Goal: Task Accomplishment & Management: Use online tool/utility

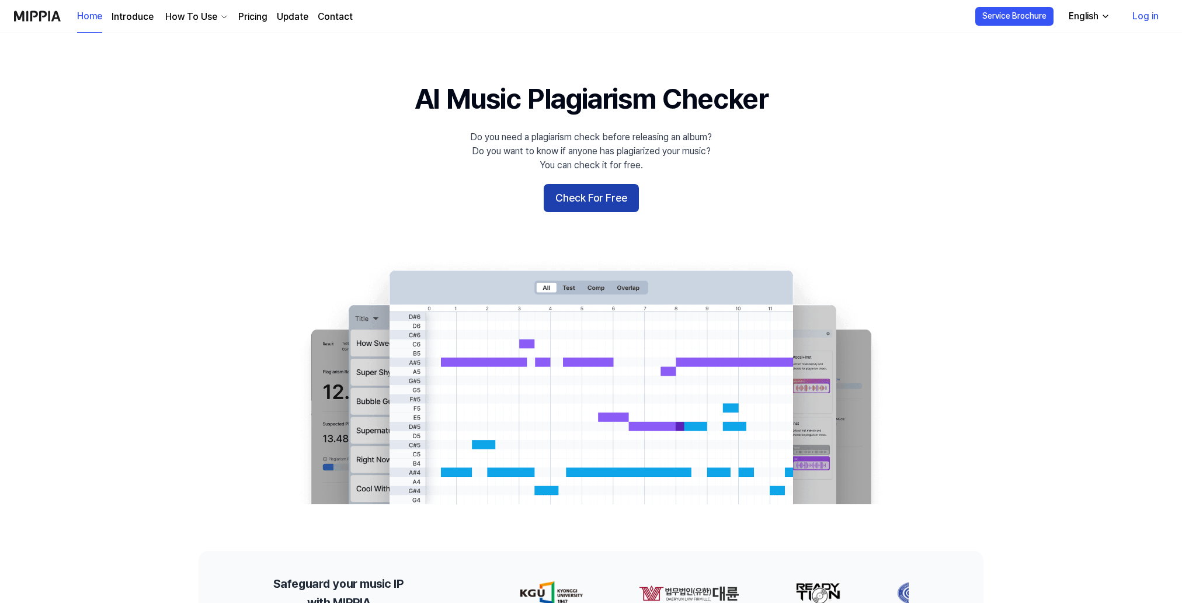
click at [579, 204] on button "Check For Free" at bounding box center [591, 198] width 95 height 28
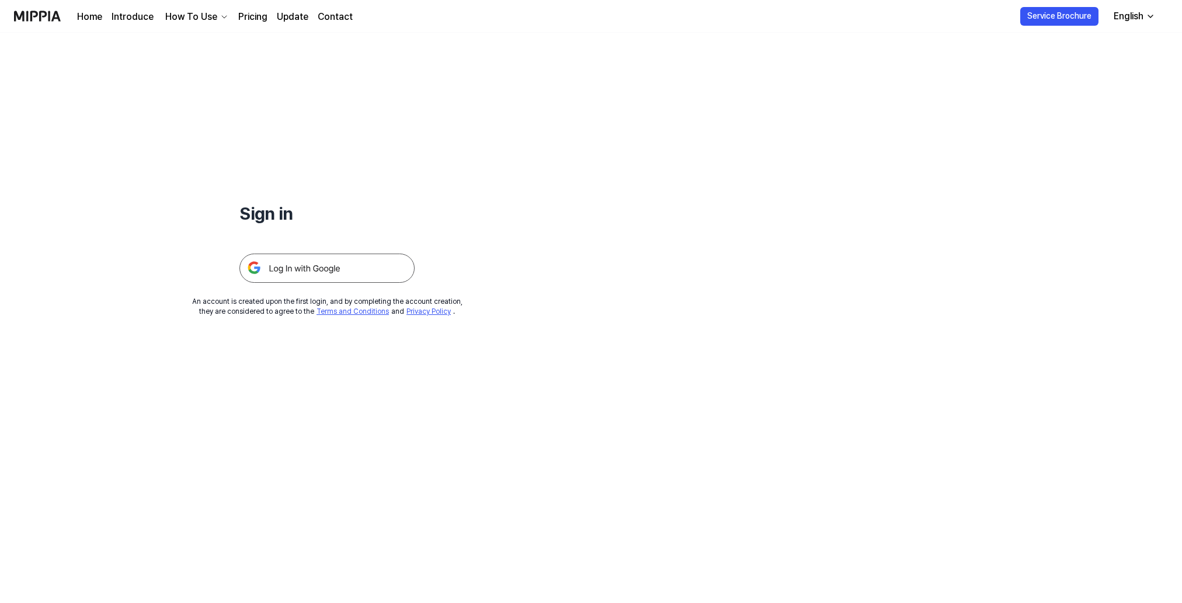
click at [356, 269] on img at bounding box center [326, 267] width 175 height 29
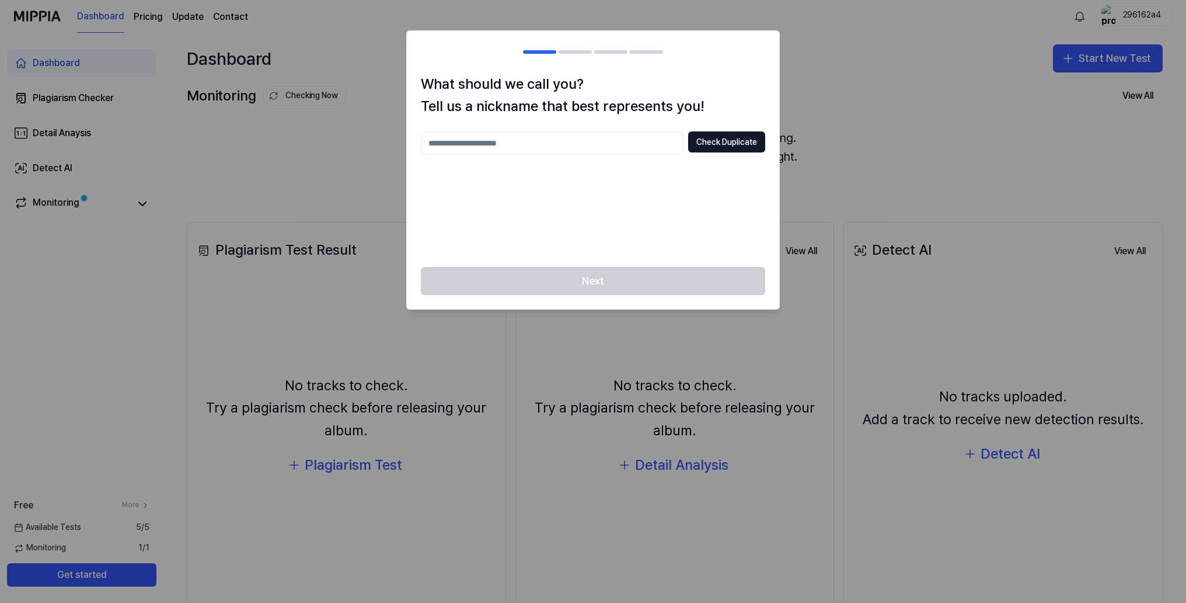
click at [546, 150] on input "text" at bounding box center [552, 142] width 263 height 23
type input "*****"
click at [743, 144] on button "Check Duplicate" at bounding box center [726, 141] width 77 height 21
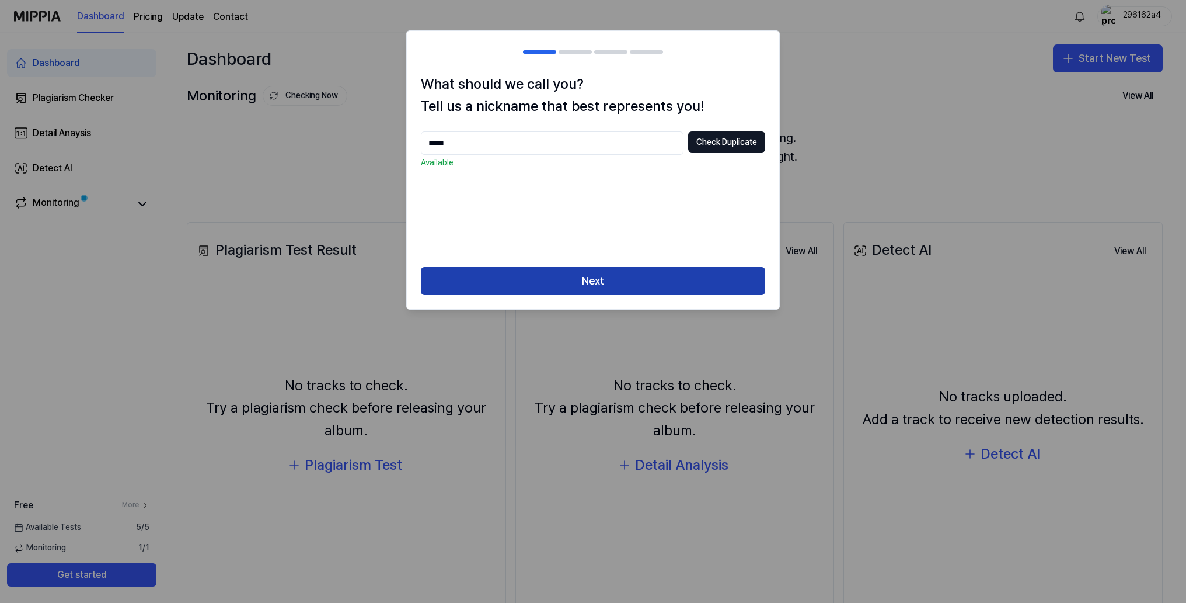
click at [642, 274] on button "Next" at bounding box center [593, 281] width 344 height 28
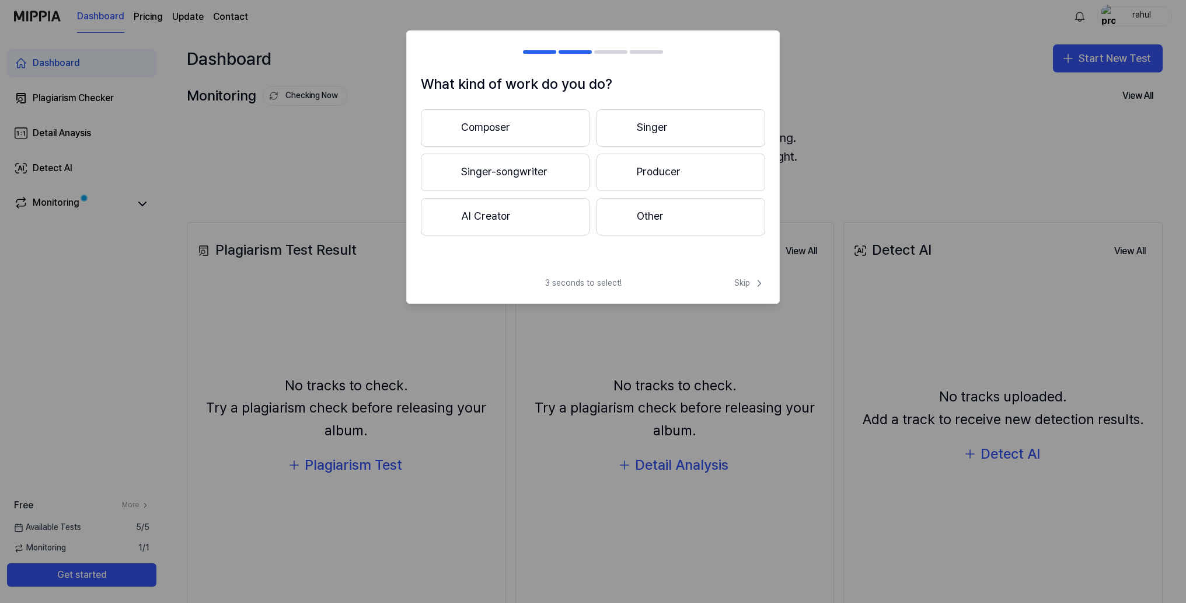
click at [551, 130] on button "Composer" at bounding box center [505, 127] width 169 height 37
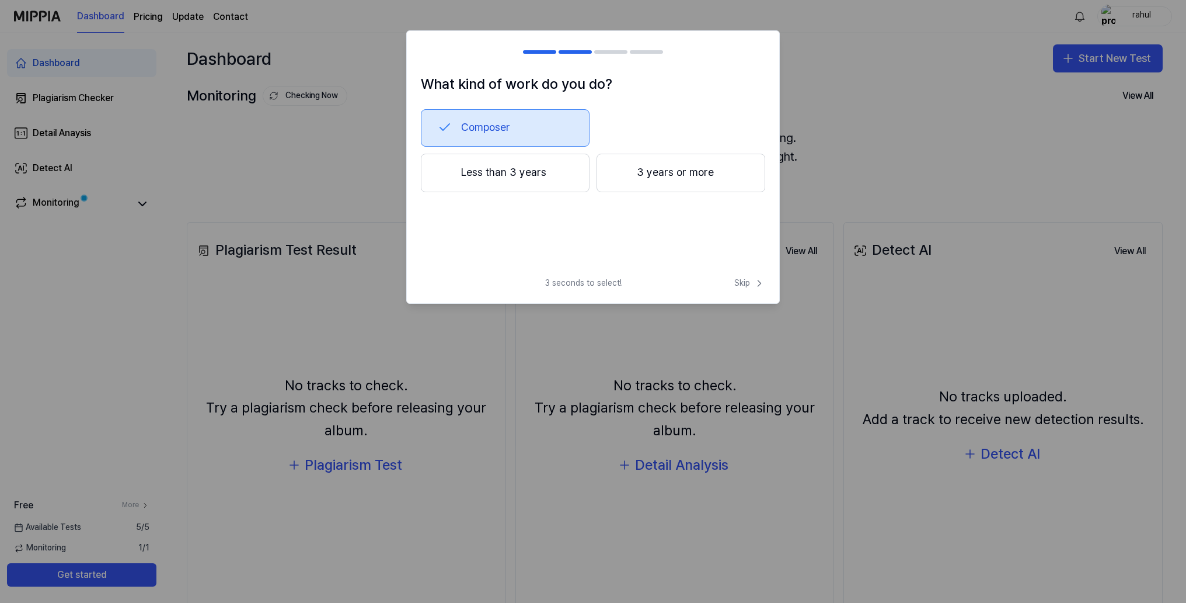
click at [626, 183] on button "3 years or more" at bounding box center [681, 173] width 169 height 39
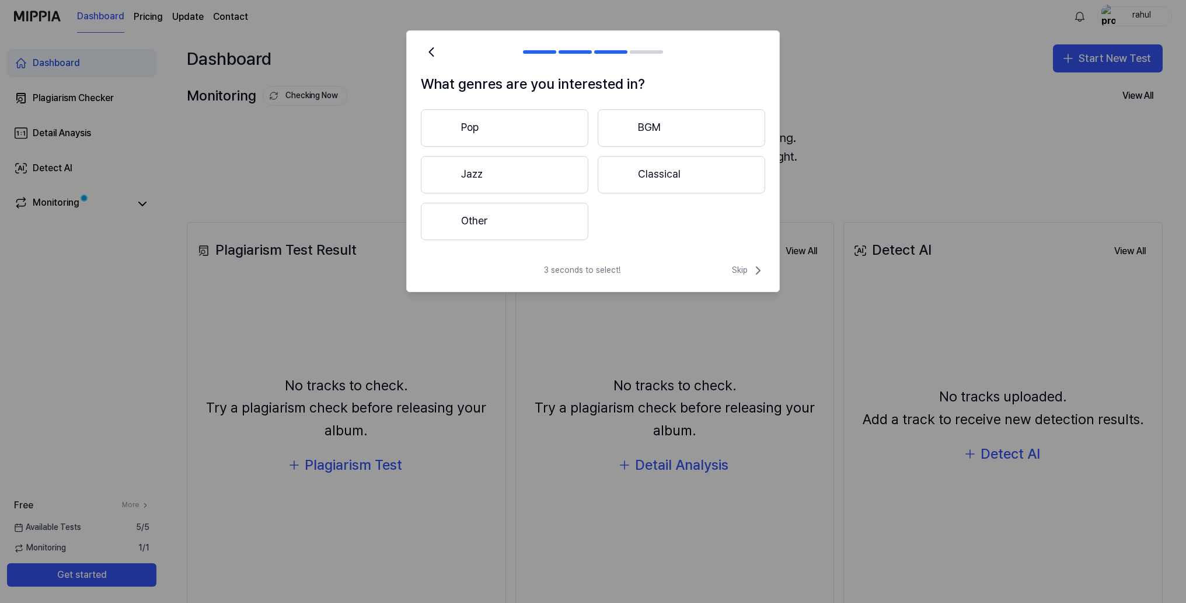
click at [492, 129] on button "Pop" at bounding box center [505, 127] width 168 height 37
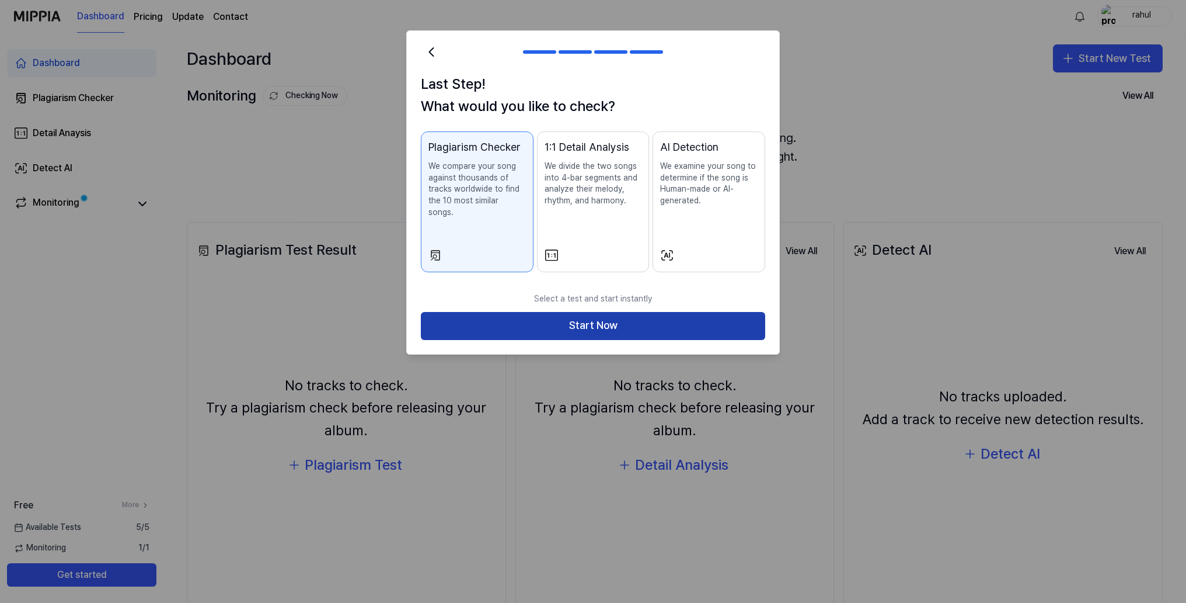
click at [591, 312] on button "Start Now" at bounding box center [593, 326] width 344 height 28
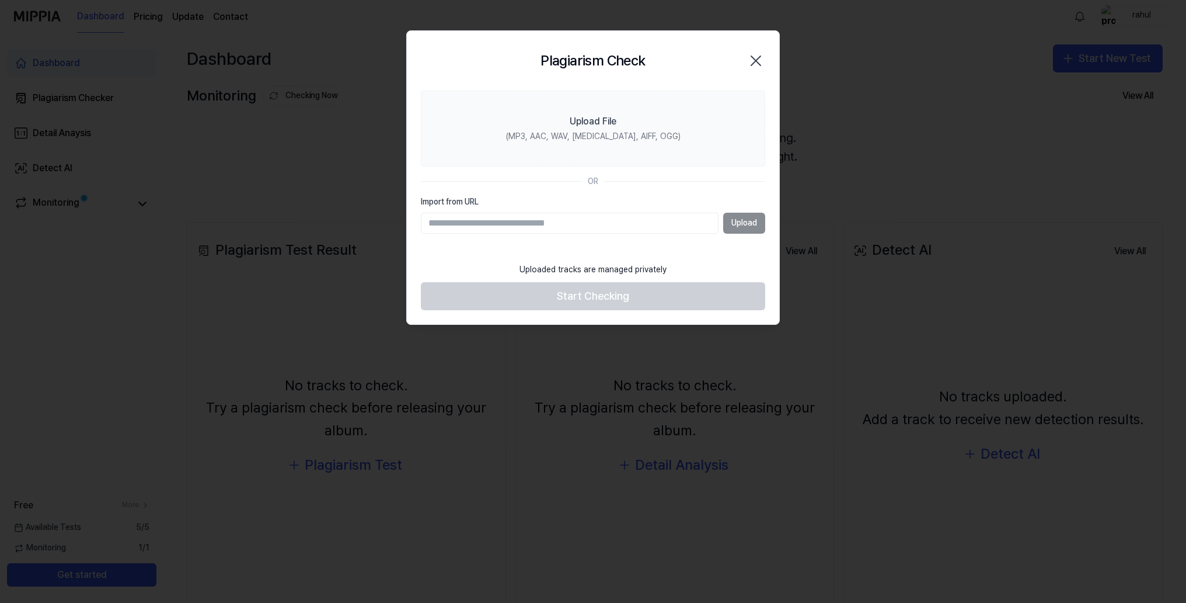
click at [750, 224] on div "Upload" at bounding box center [593, 223] width 344 height 21
click at [669, 224] on input "Import from URL" at bounding box center [570, 223] width 298 height 21
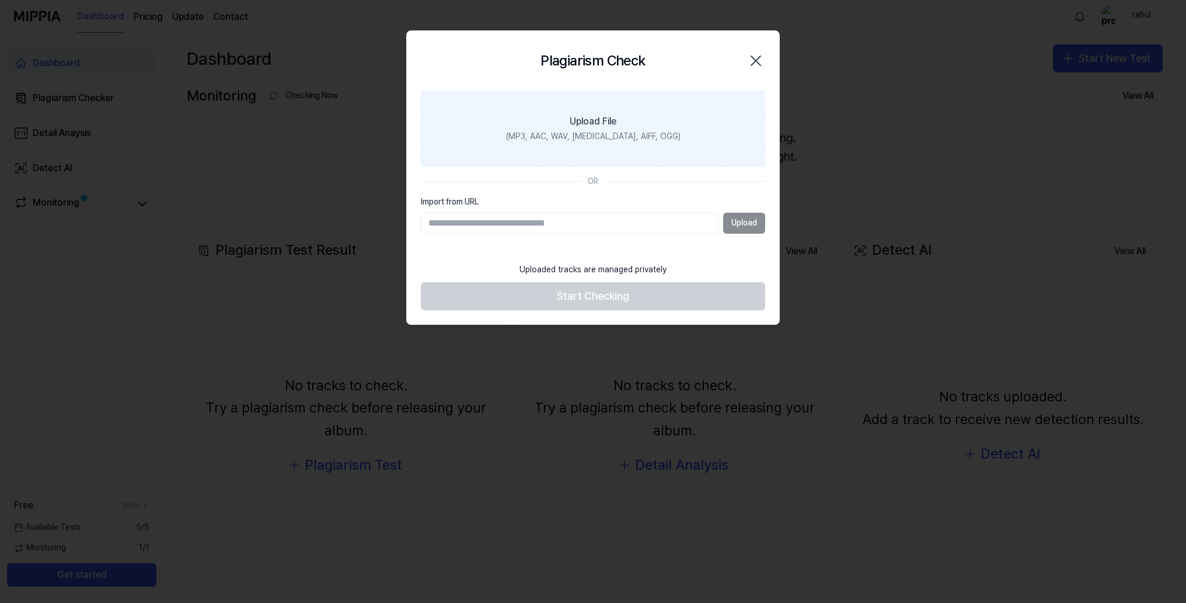
click at [629, 147] on label "Upload File (MP3, AAC, WAV, [MEDICAL_DATA], AIFF, OGG)" at bounding box center [593, 128] width 344 height 76
click at [0, 0] on input "Upload File (MP3, AAC, WAV, [MEDICAL_DATA], AIFF, OGG)" at bounding box center [0, 0] width 0 height 0
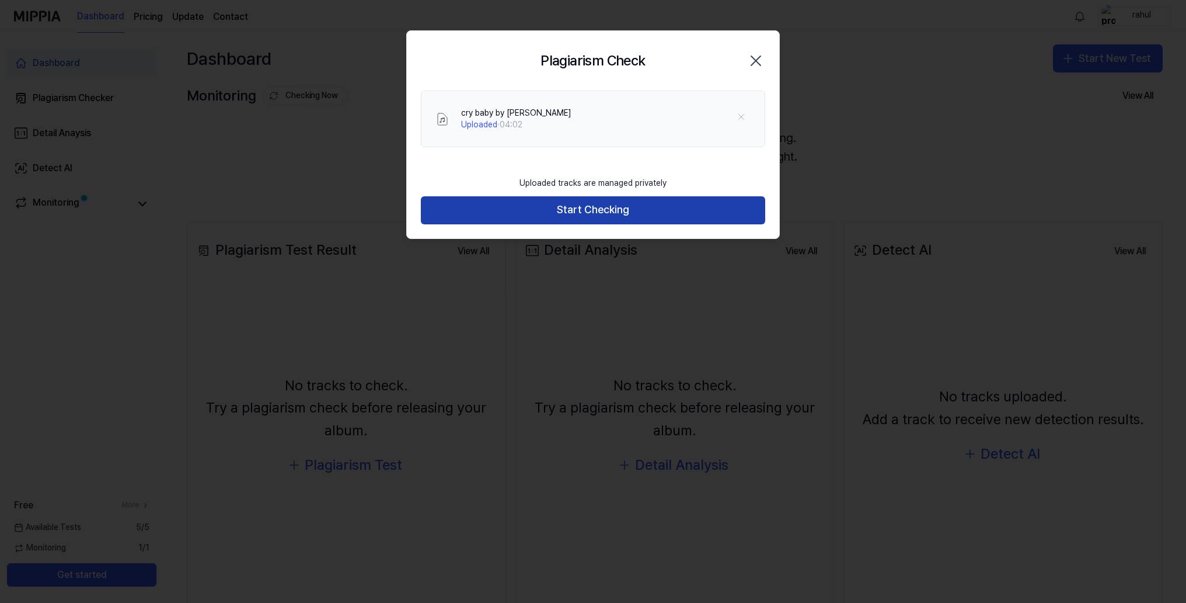
click at [621, 215] on button "Start Checking" at bounding box center [593, 210] width 344 height 28
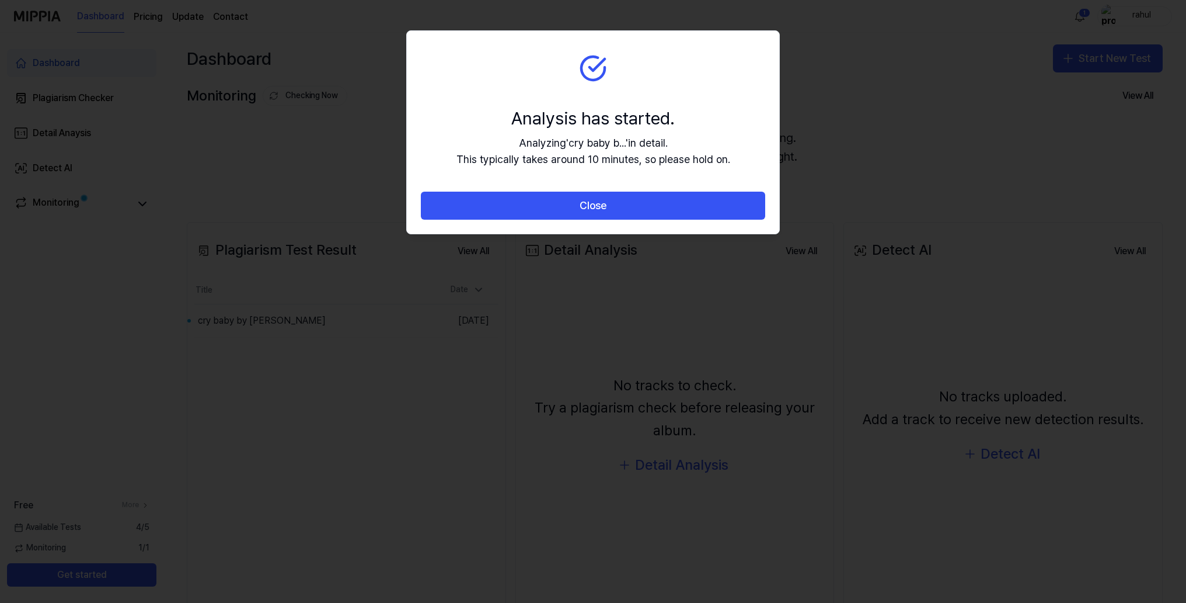
click at [625, 142] on div "Analyzing ' cry baby b... ' in detail. This typically takes around 10 minutes, …" at bounding box center [594, 152] width 274 height 34
click at [590, 108] on div "Analysis has started." at bounding box center [594, 118] width 274 height 25
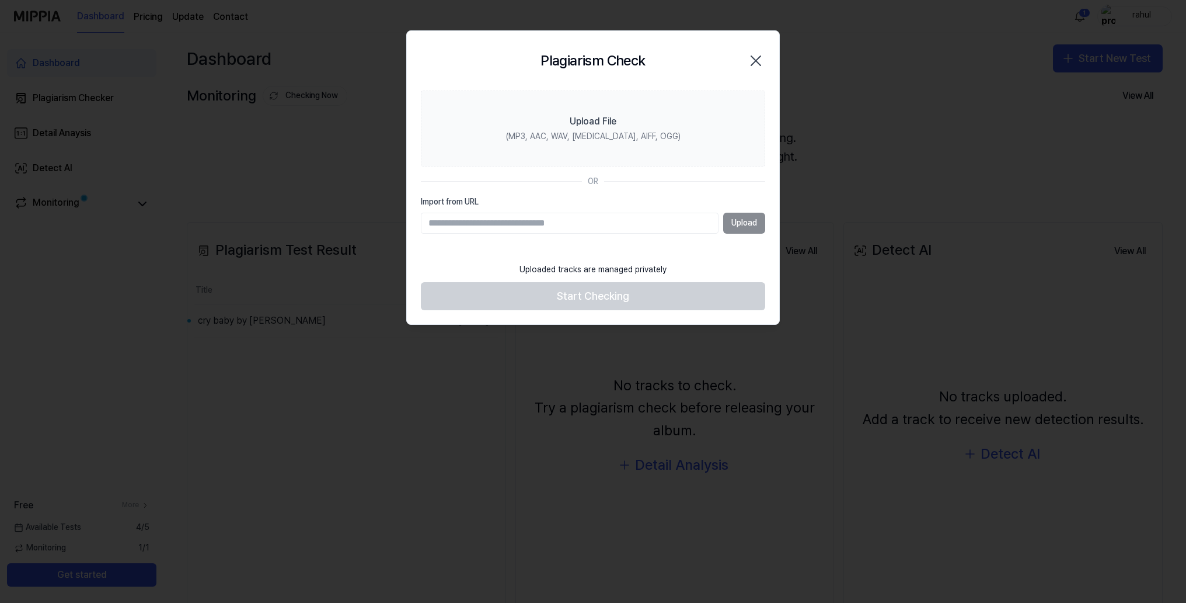
click at [712, 302] on div at bounding box center [593, 301] width 1186 height 603
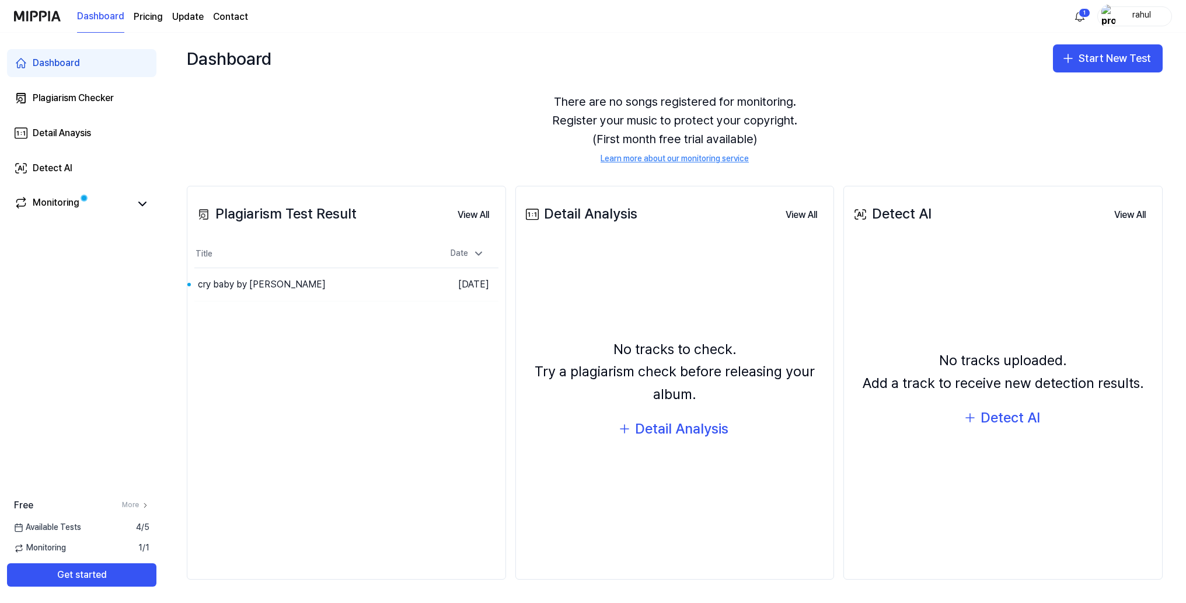
scroll to position [36, 0]
click at [89, 576] on button "Get started" at bounding box center [81, 574] width 149 height 23
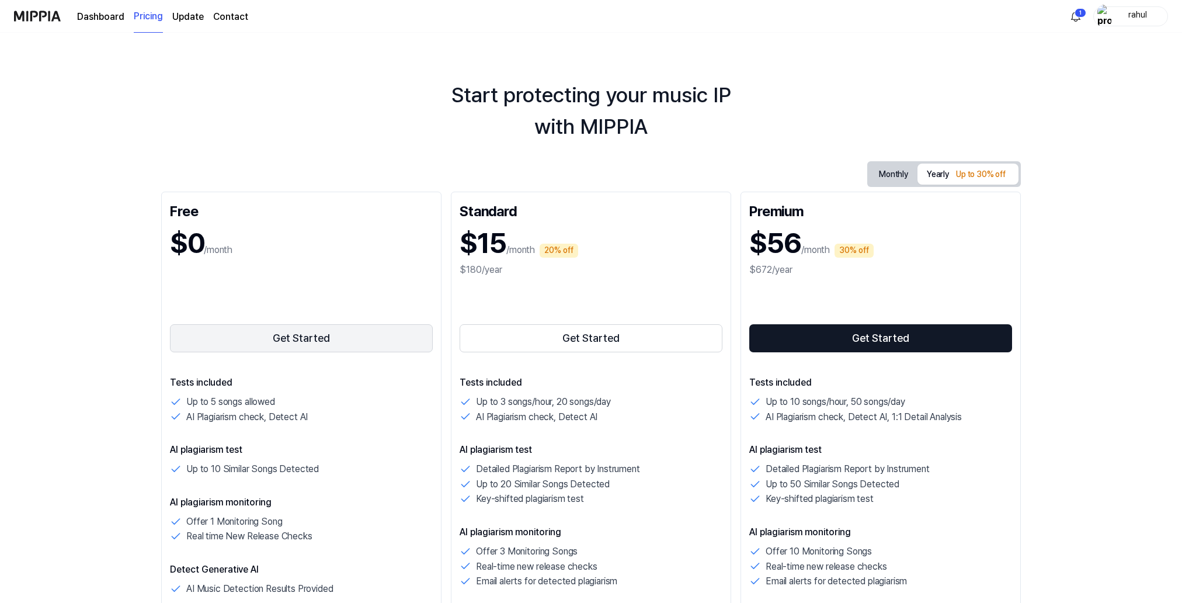
click at [266, 338] on button "Get Started" at bounding box center [301, 338] width 263 height 28
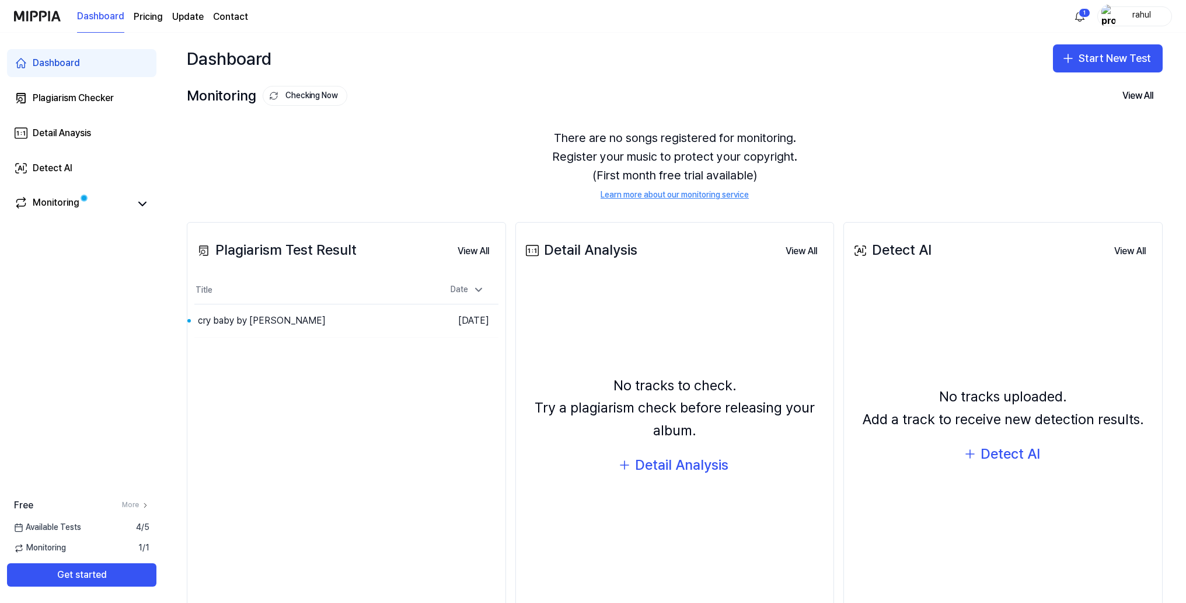
scroll to position [4, 0]
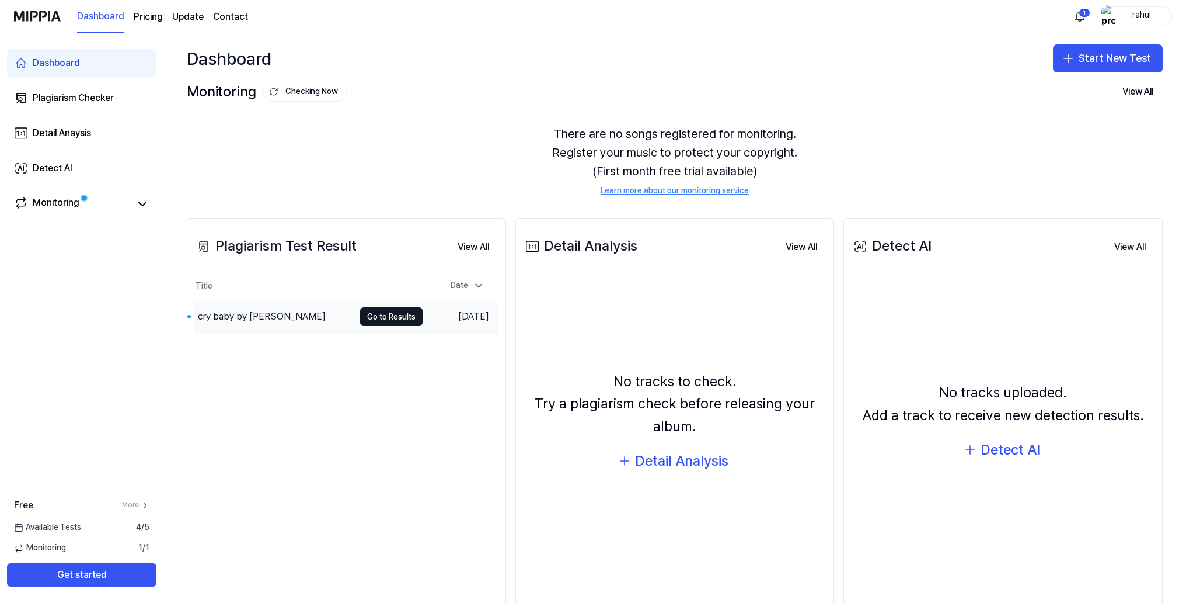
click at [341, 316] on div "cry baby by [PERSON_NAME]" at bounding box center [274, 316] width 160 height 33
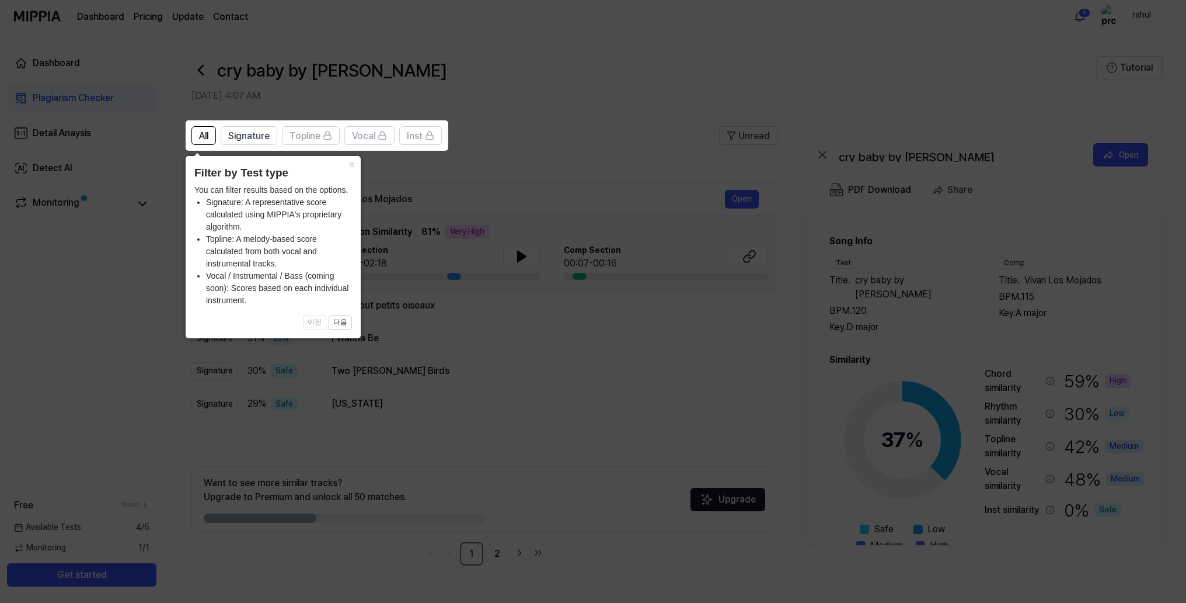
scroll to position [0, 0]
click at [140, 361] on icon at bounding box center [593, 301] width 1186 height 603
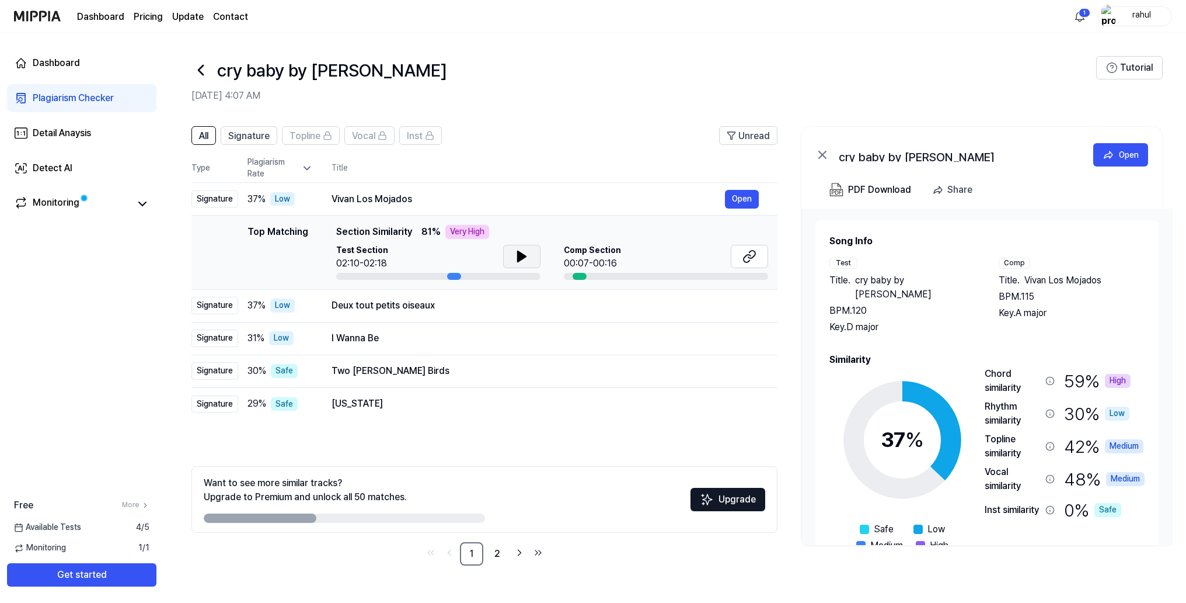
click at [523, 256] on icon at bounding box center [522, 256] width 8 height 11
click at [523, 256] on icon at bounding box center [524, 256] width 2 height 9
click at [743, 339] on button "Open" at bounding box center [742, 338] width 34 height 19
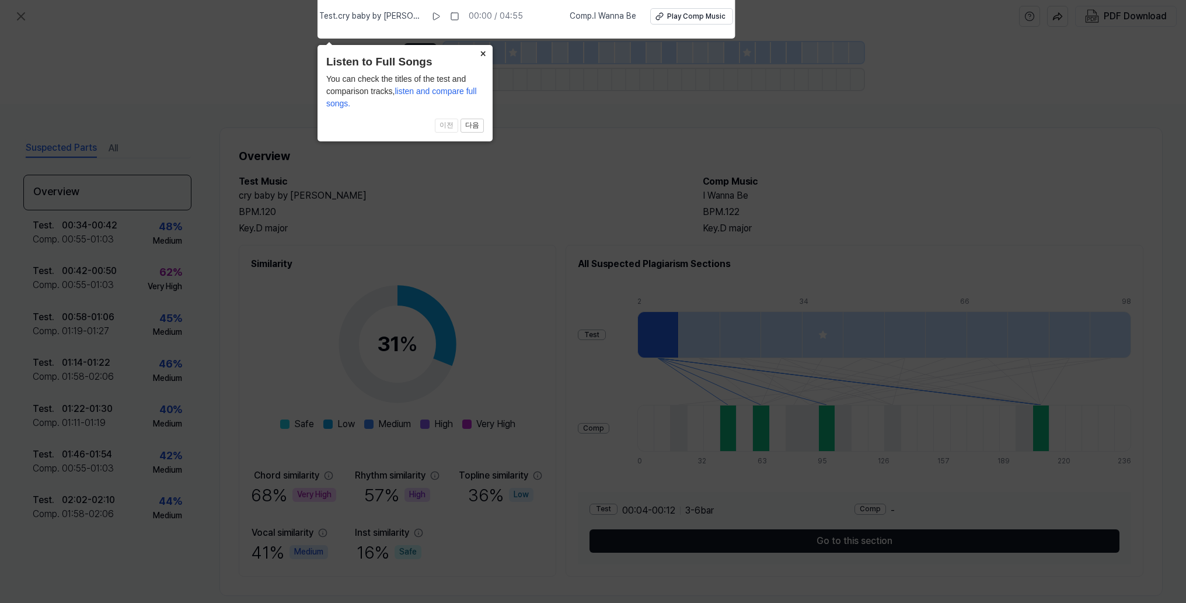
click at [483, 54] on button "×" at bounding box center [483, 53] width 19 height 16
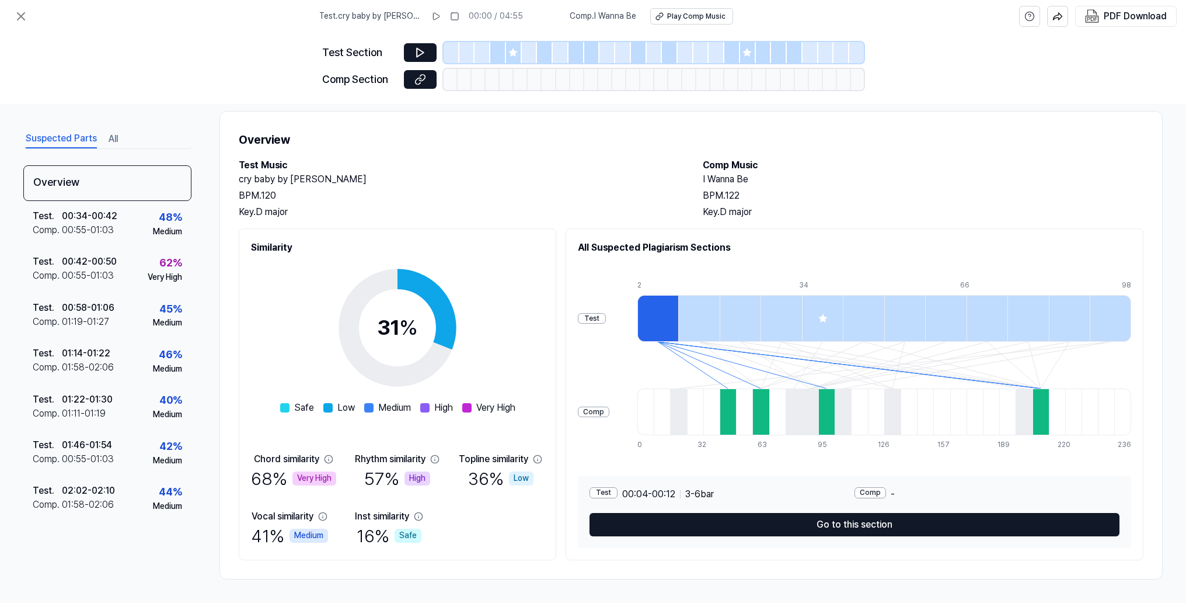
scroll to position [10, 0]
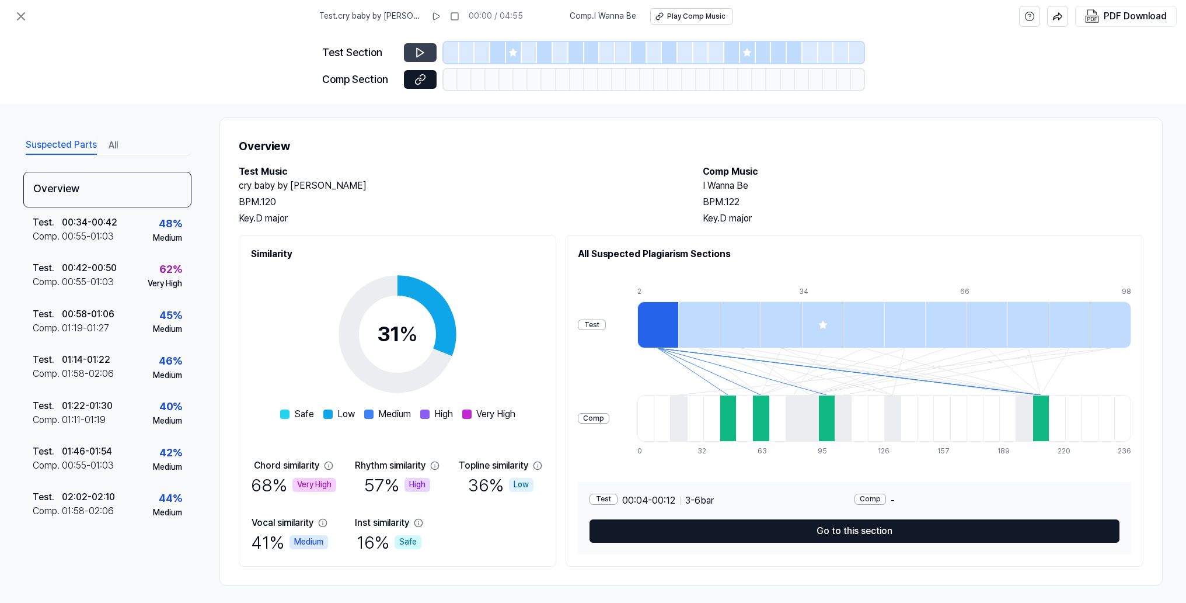
click at [408, 52] on button at bounding box center [420, 52] width 33 height 19
click at [417, 55] on icon at bounding box center [420, 52] width 7 height 9
click at [426, 53] on button at bounding box center [420, 52] width 33 height 19
click at [418, 50] on icon at bounding box center [421, 53] width 12 height 12
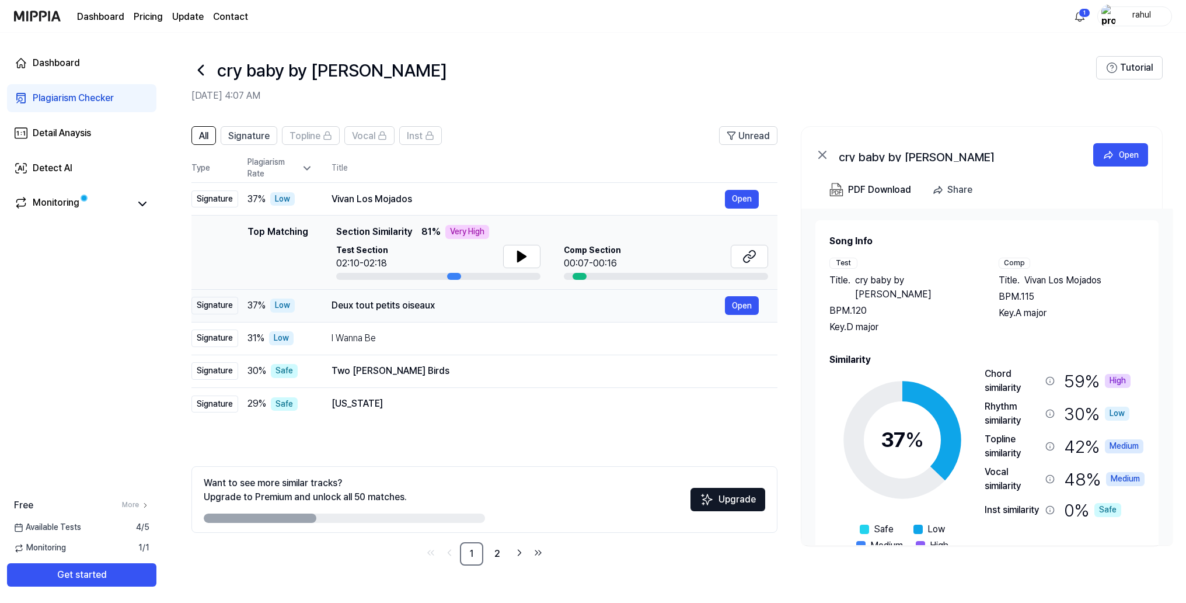
click at [420, 307] on div "Deux tout petits oiseaux" at bounding box center [529, 305] width 394 height 14
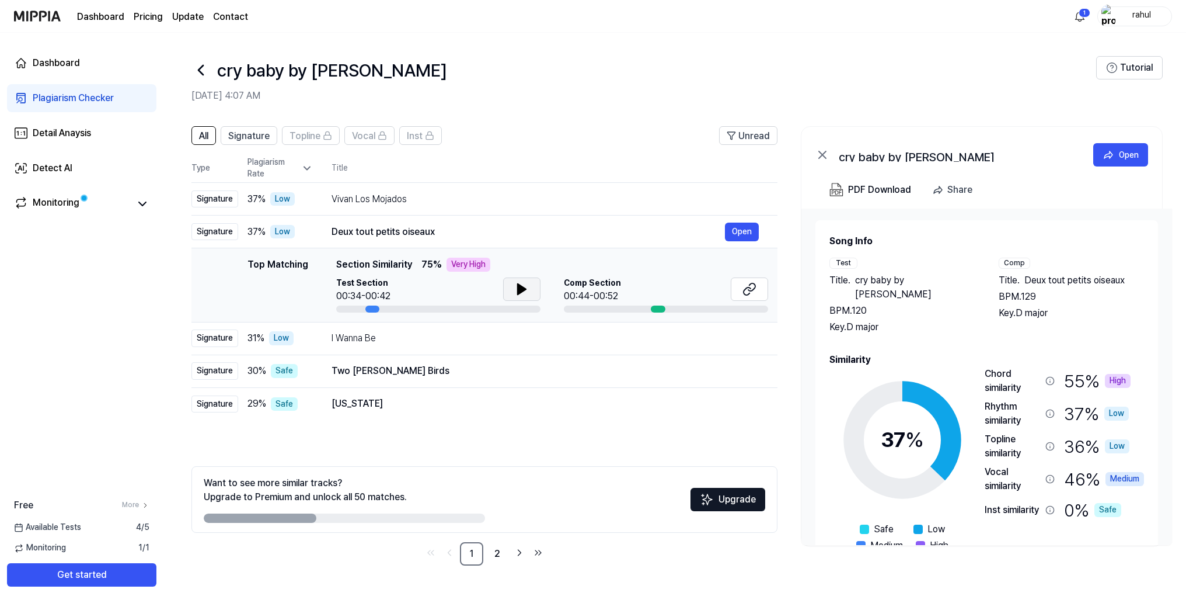
click at [519, 287] on icon at bounding box center [522, 289] width 8 height 11
click at [518, 288] on icon at bounding box center [519, 288] width 2 height 9
click at [462, 338] on div "I Wanna Be" at bounding box center [529, 338] width 394 height 14
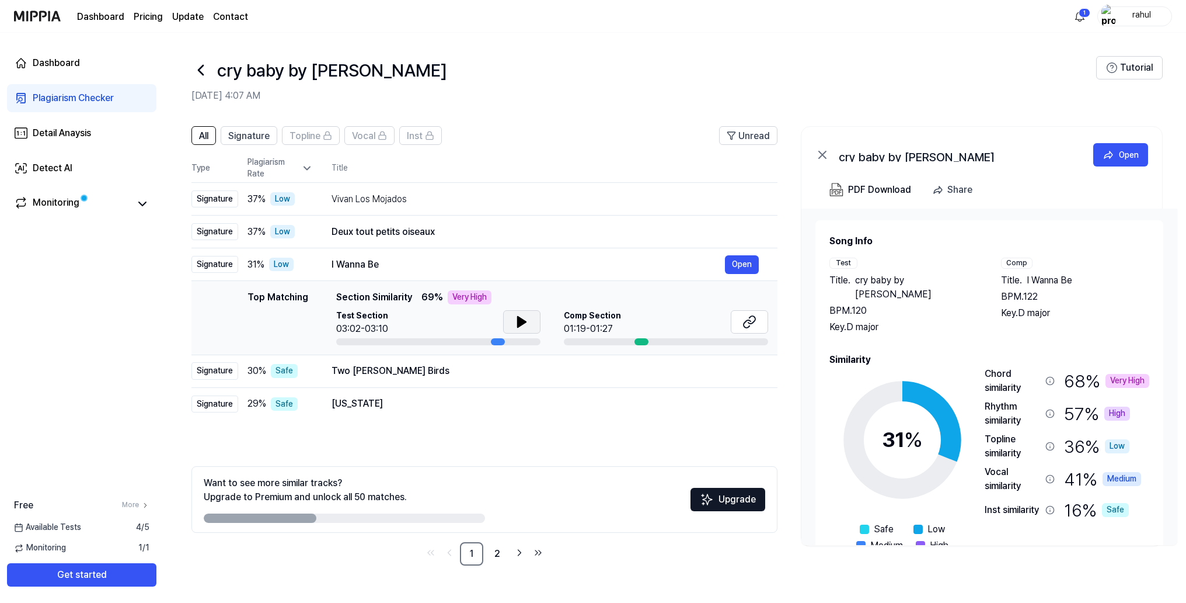
click at [519, 318] on icon at bounding box center [522, 321] width 8 height 11
click at [523, 320] on icon at bounding box center [524, 321] width 2 height 9
click at [462, 364] on div "Two [PERSON_NAME] Birds" at bounding box center [529, 371] width 394 height 14
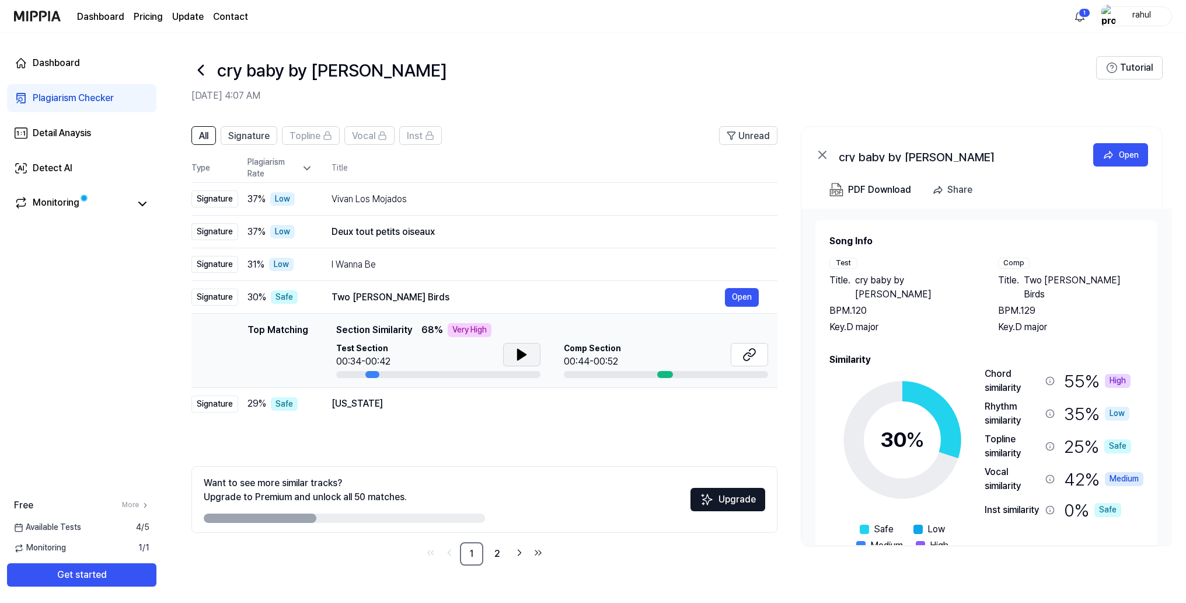
click at [507, 361] on button at bounding box center [521, 354] width 37 height 23
click at [517, 356] on icon at bounding box center [522, 354] width 14 height 14
click at [409, 264] on div "I Wanna Be" at bounding box center [529, 264] width 394 height 14
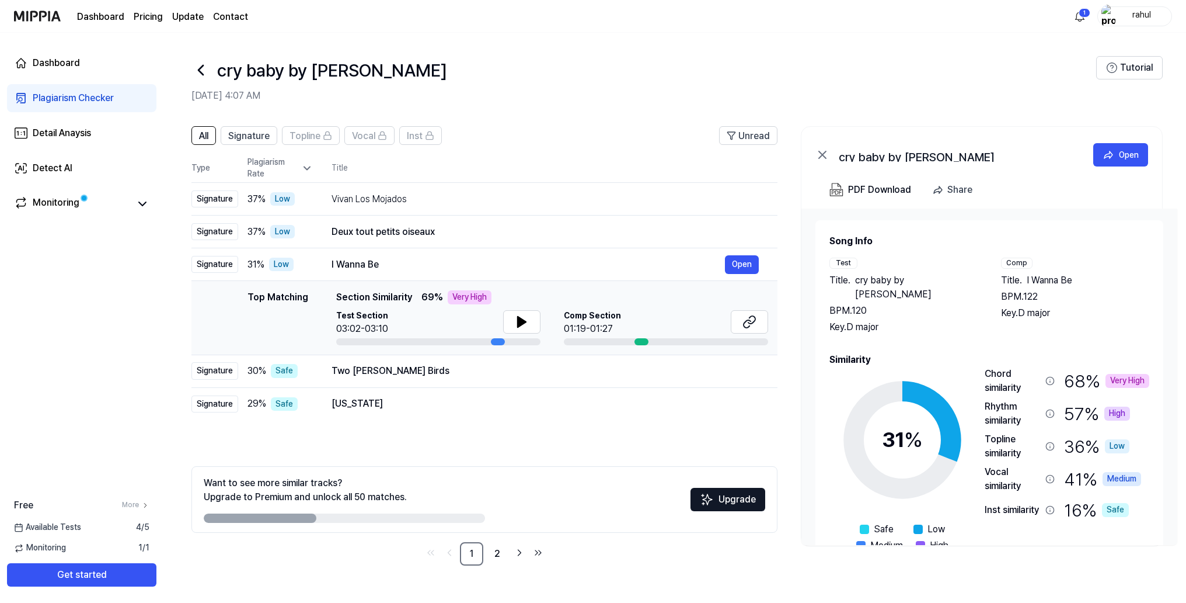
click at [303, 308] on div "Top Matching" at bounding box center [278, 317] width 61 height 55
click at [405, 270] on div "I Wanna Be" at bounding box center [529, 264] width 394 height 14
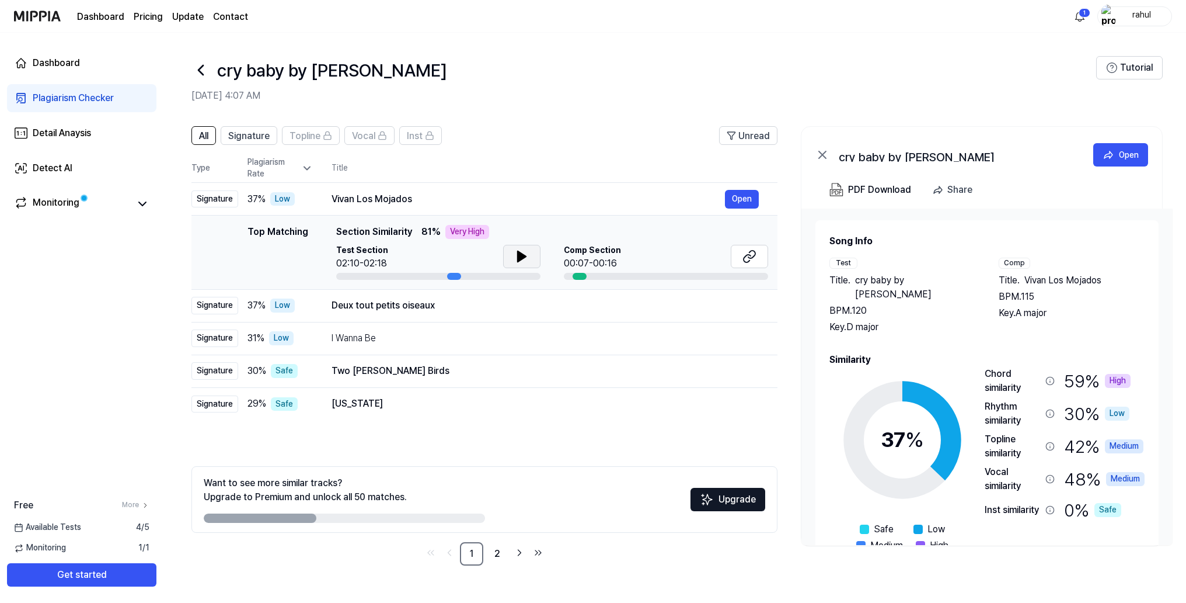
click at [528, 255] on icon at bounding box center [522, 256] width 14 height 14
click at [525, 256] on icon at bounding box center [524, 256] width 2 height 9
